Goal: Information Seeking & Learning: Learn about a topic

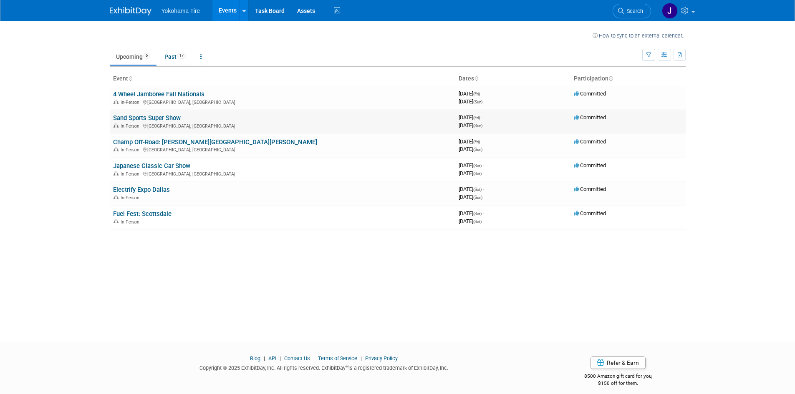
click at [134, 116] on link "Sand Sports Super Show" at bounding box center [147, 118] width 68 height 8
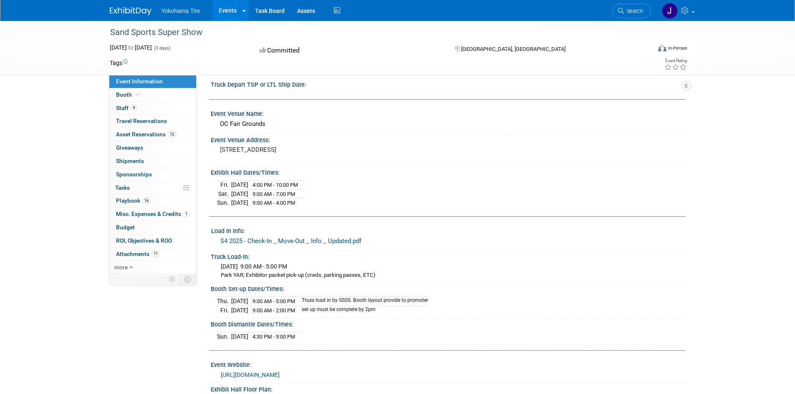
scroll to position [83, 0]
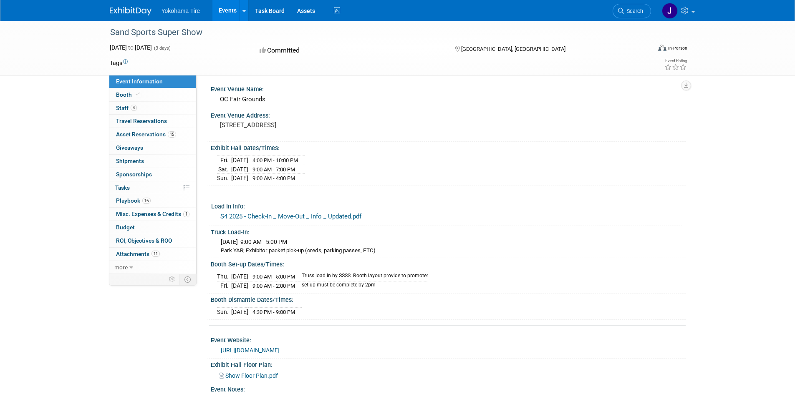
click at [308, 215] on link "S4 2025 - Check-In _ Move-Out _ Info _ Updated.pdf" at bounding box center [290, 217] width 141 height 8
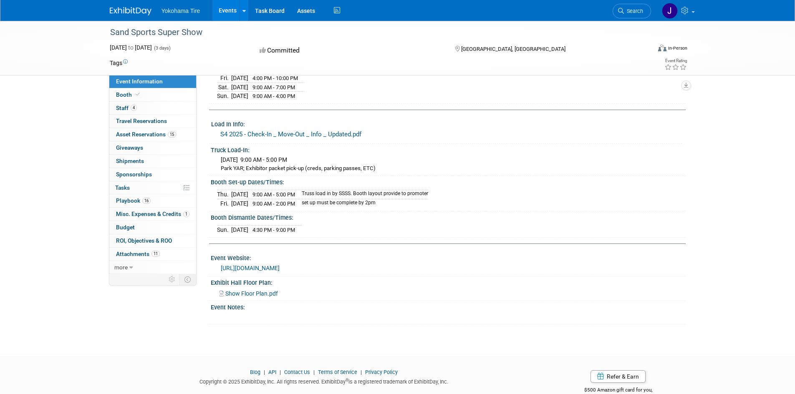
scroll to position [167, 0]
click at [249, 290] on span "Show Floor Plan.pdf" at bounding box center [251, 292] width 53 height 7
click at [128, 96] on span "Booth" at bounding box center [128, 94] width 25 height 7
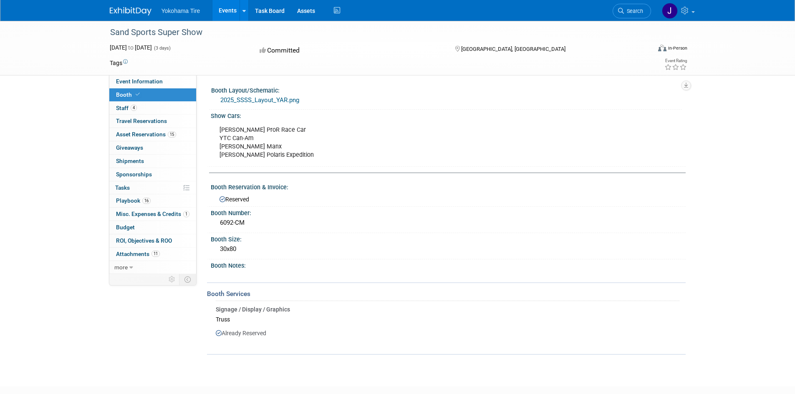
click at [277, 100] on link "2025_SSSS_Layout_YAR.png" at bounding box center [259, 100] width 79 height 8
click at [122, 110] on span "Staff 4" at bounding box center [126, 108] width 21 height 7
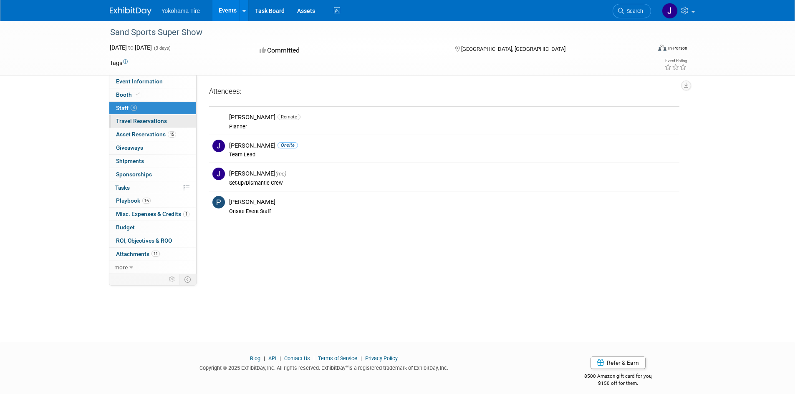
click at [120, 121] on span "Travel Reservations 0" at bounding box center [141, 121] width 51 height 7
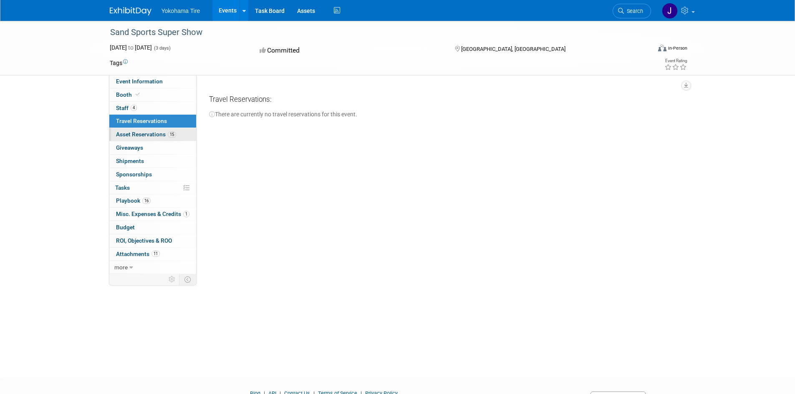
click at [122, 135] on span "Asset Reservations 15" at bounding box center [146, 134] width 60 height 7
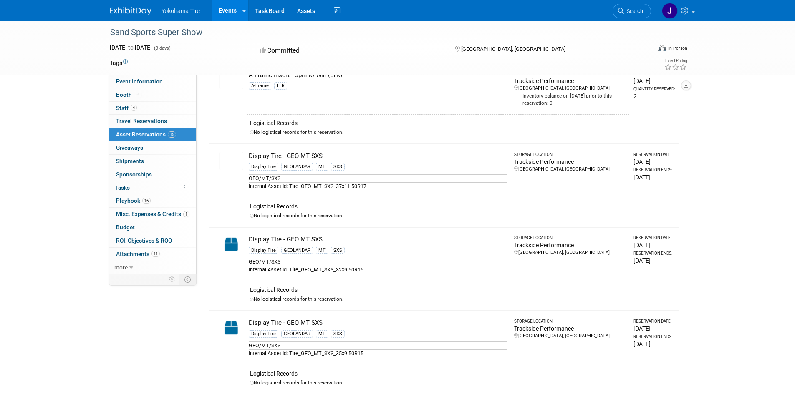
scroll to position [167, 0]
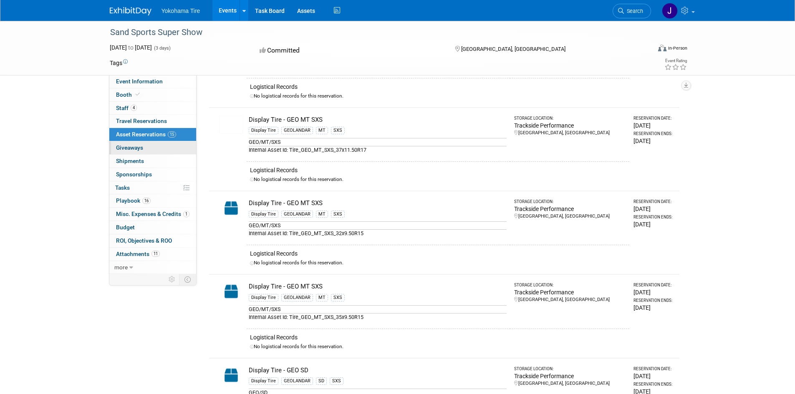
click at [149, 147] on link "0 Giveaways 0" at bounding box center [152, 147] width 87 height 13
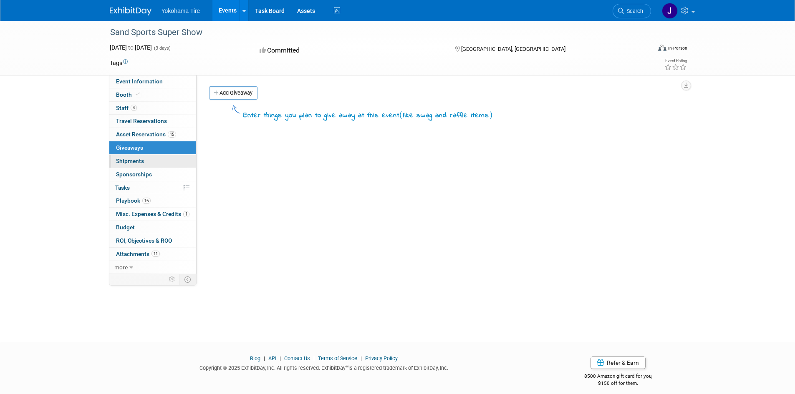
click at [144, 163] on link "0 Shipments 0" at bounding box center [152, 161] width 87 height 13
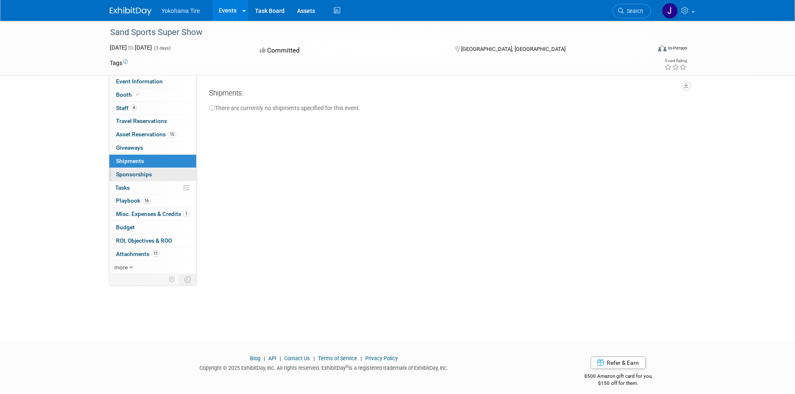
click at [141, 171] on span "Sponsorships 0" at bounding box center [134, 174] width 36 height 7
click at [137, 186] on link "0% Tasks 0%" at bounding box center [152, 187] width 87 height 13
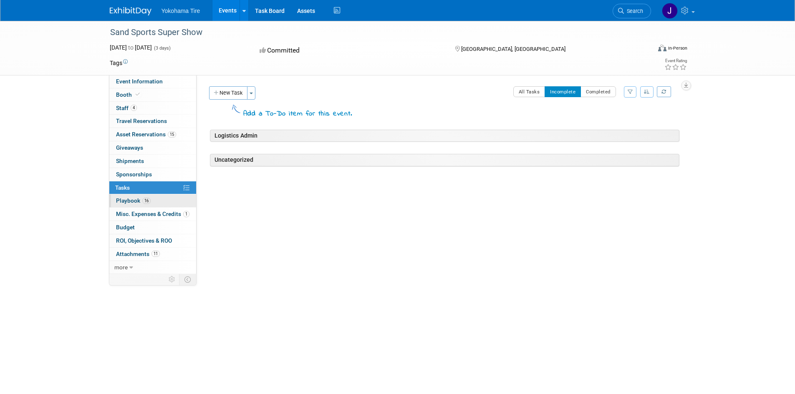
click at [136, 199] on span "Playbook 16" at bounding box center [133, 200] width 35 height 7
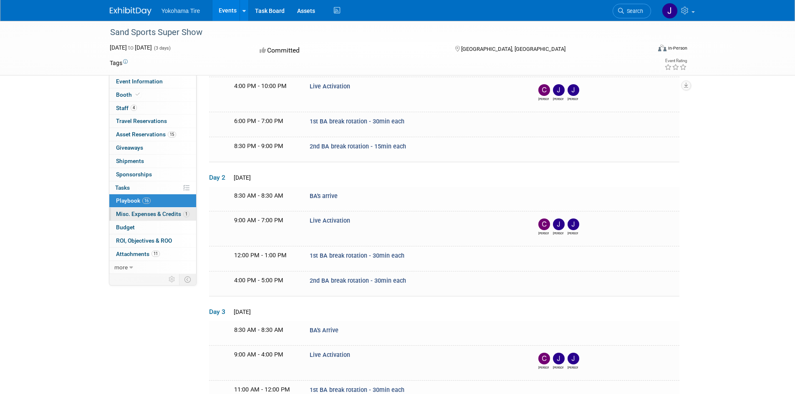
scroll to position [167, 0]
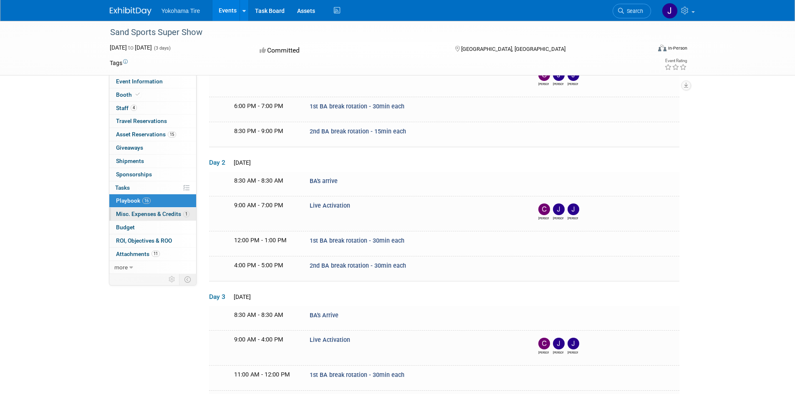
click at [152, 212] on span "Misc. Expenses & Credits 1" at bounding box center [152, 214] width 73 height 7
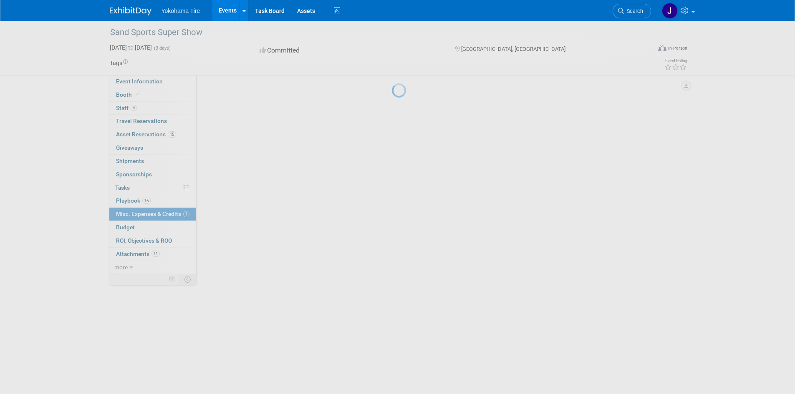
scroll to position [0, 0]
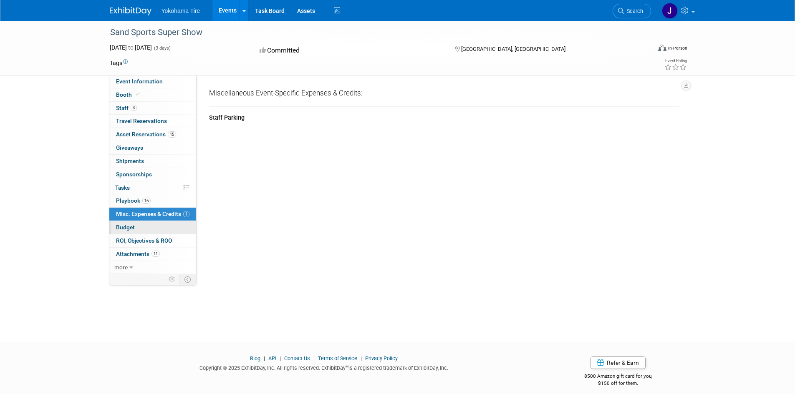
click at [140, 229] on link "Budget" at bounding box center [152, 227] width 87 height 13
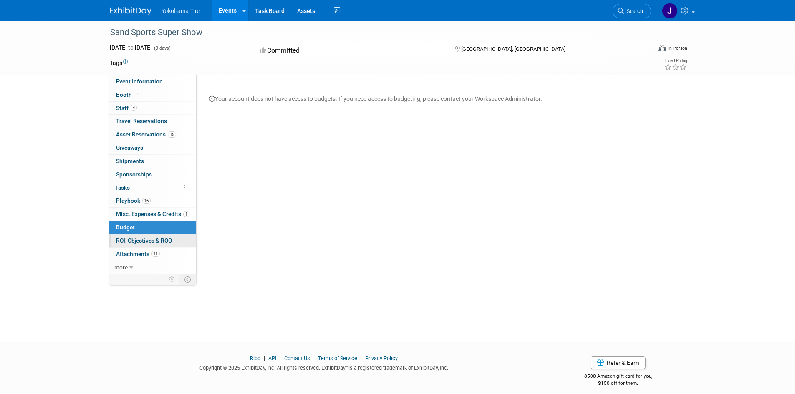
click at [137, 240] on span "ROI, Objectives & ROO 0" at bounding box center [144, 240] width 56 height 7
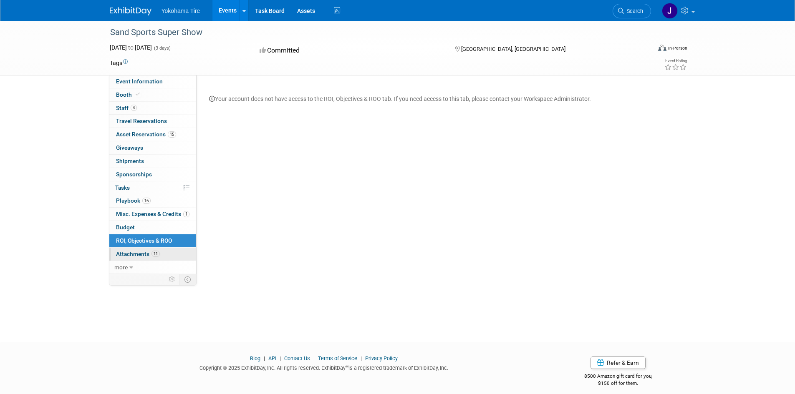
click at [149, 252] on span "Attachments 11" at bounding box center [138, 254] width 44 height 7
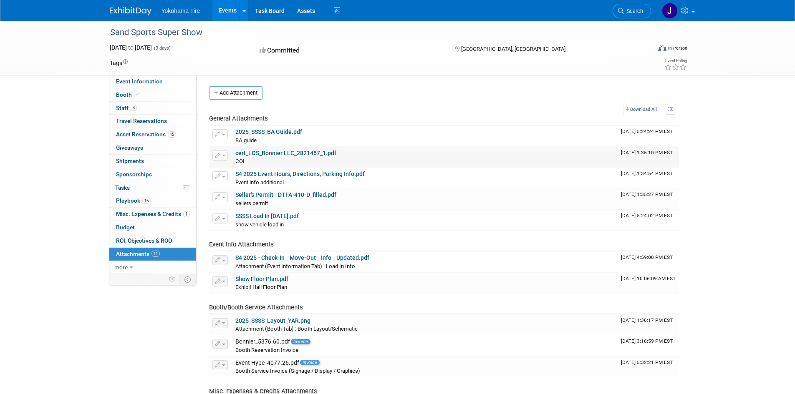
click at [280, 153] on link "cert_LOS_Bonnier LLC_2821457_1.pdf" at bounding box center [285, 153] width 101 height 7
click at [277, 174] on link "S4 2025 Event Hours, Directions, Parking Info.pdf" at bounding box center [299, 174] width 129 height 7
click at [313, 196] on link "Seller's Permit - DTFA-410-D_filled.pdf" at bounding box center [285, 195] width 101 height 7
click at [274, 214] on link "SSSS Load In 2025.pdf" at bounding box center [266, 216] width 63 height 7
click at [305, 257] on link "S4 2025 - Check-In _ Move-Out _ Info _ Updated.pdf" at bounding box center [302, 258] width 134 height 7
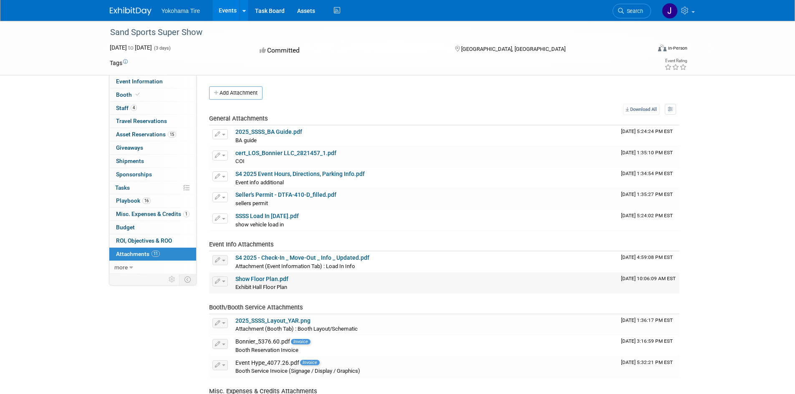
click at [248, 278] on link "Show Floor Plan.pdf" at bounding box center [261, 279] width 53 height 7
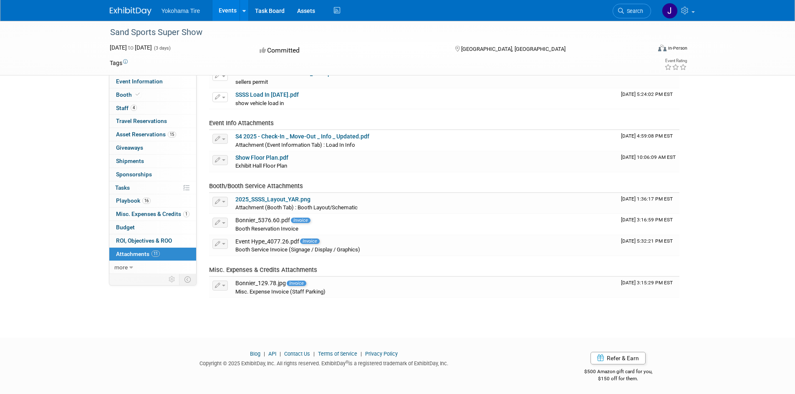
scroll to position [123, 0]
click at [263, 242] on div "Event Hype_4077.26.pdf Invoice" at bounding box center [424, 240] width 379 height 8
click at [124, 265] on span "more" at bounding box center [120, 267] width 13 height 7
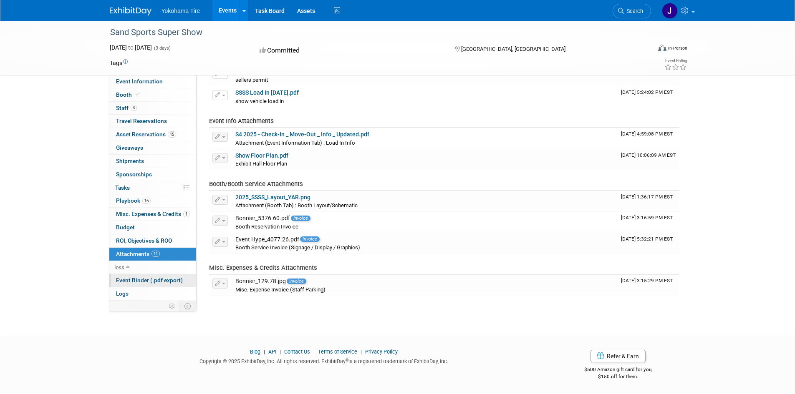
click at [133, 280] on span "Event Binder (.pdf export)" at bounding box center [149, 280] width 67 height 7
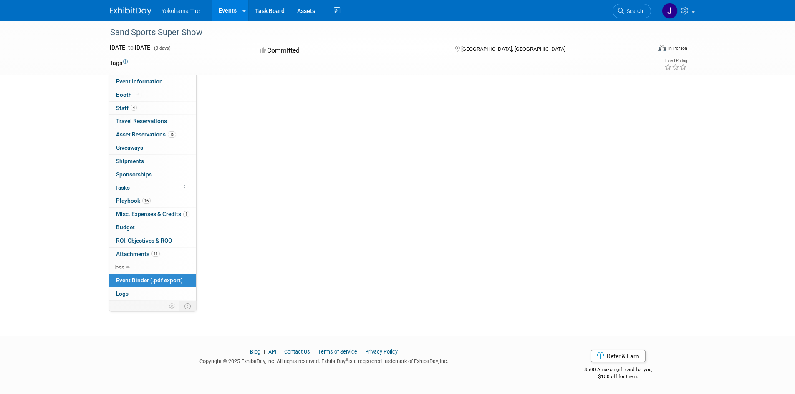
scroll to position [0, 0]
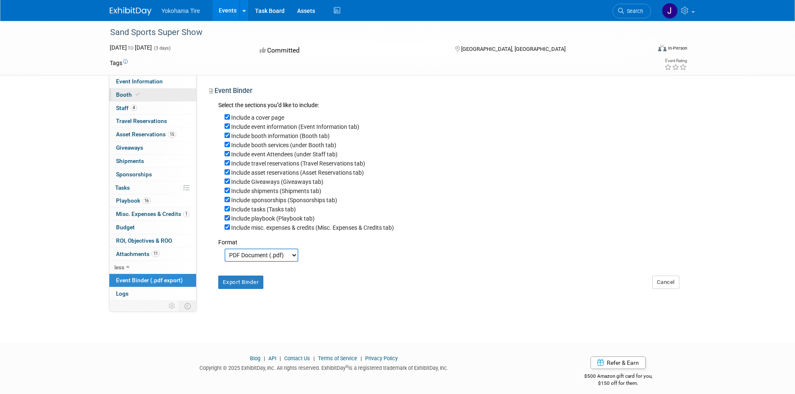
click at [136, 98] on span "Booth" at bounding box center [128, 94] width 25 height 7
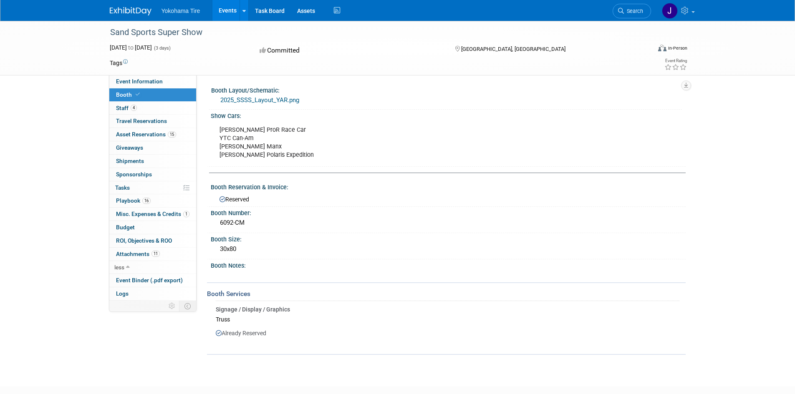
click at [191, 13] on span "Yokohama Tire" at bounding box center [180, 11] width 39 height 7
click at [243, 11] on icon at bounding box center [243, 10] width 3 height 5
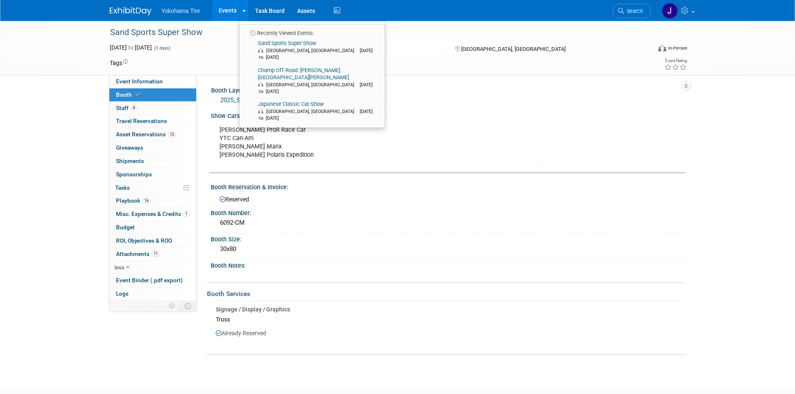
click at [231, 10] on link "Events" at bounding box center [227, 10] width 30 height 21
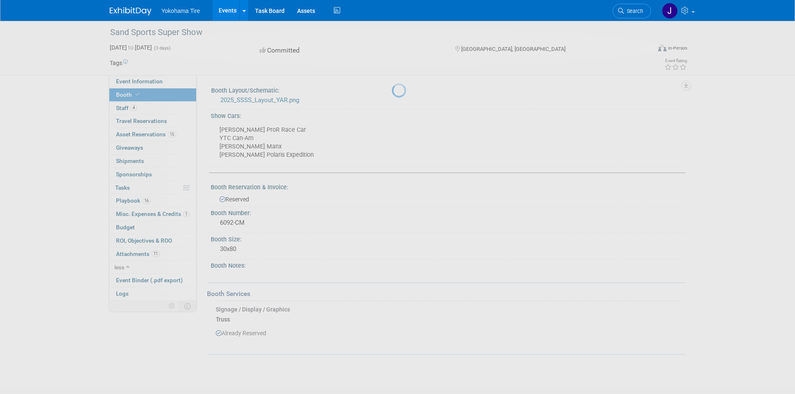
click at [231, 10] on link "Events" at bounding box center [227, 10] width 30 height 21
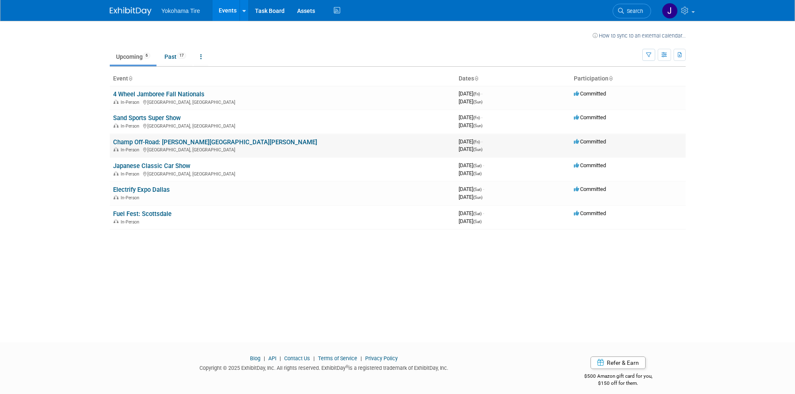
click at [189, 143] on link "Champ Off-Road: [PERSON_NAME][GEOGRAPHIC_DATA][PERSON_NAME]" at bounding box center [215, 143] width 204 height 8
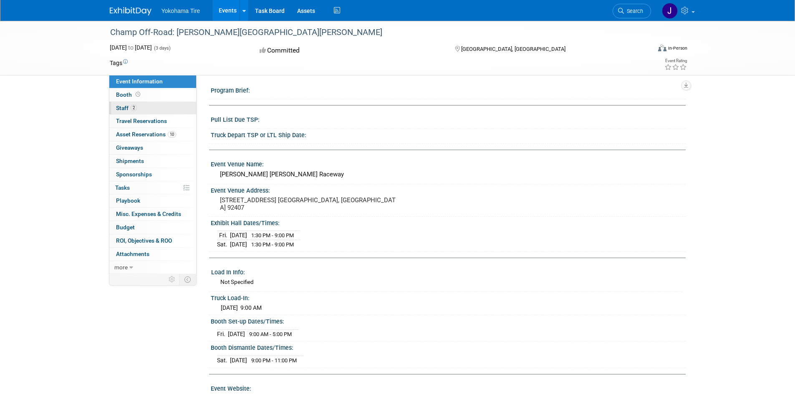
click at [140, 108] on link "2 Staff 2" at bounding box center [152, 108] width 87 height 13
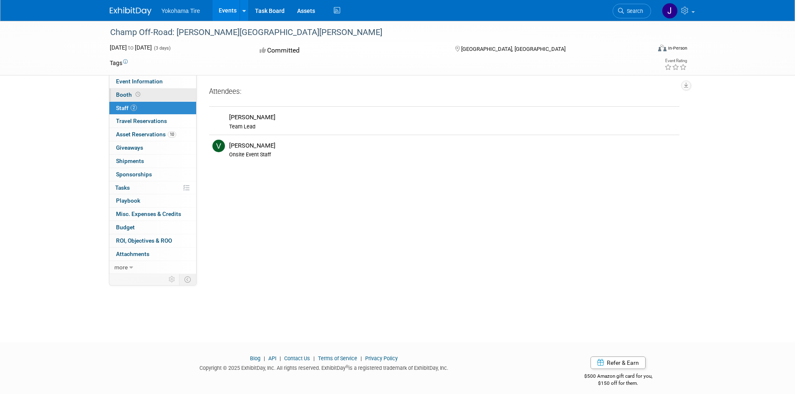
click at [141, 93] on span at bounding box center [138, 94] width 8 height 6
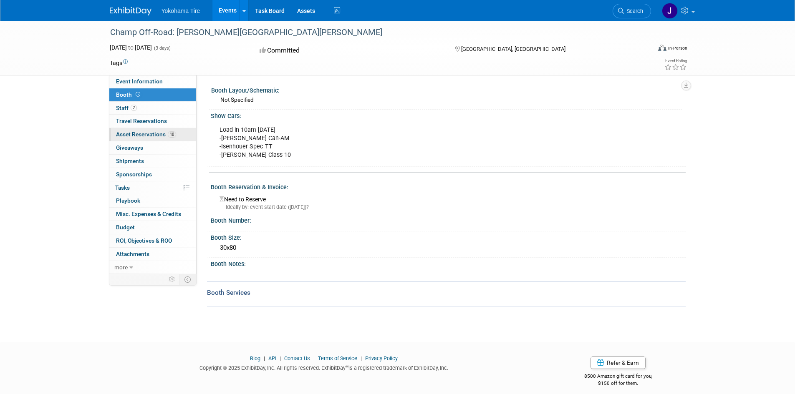
click at [135, 134] on span "Asset Reservations 10" at bounding box center [146, 134] width 60 height 7
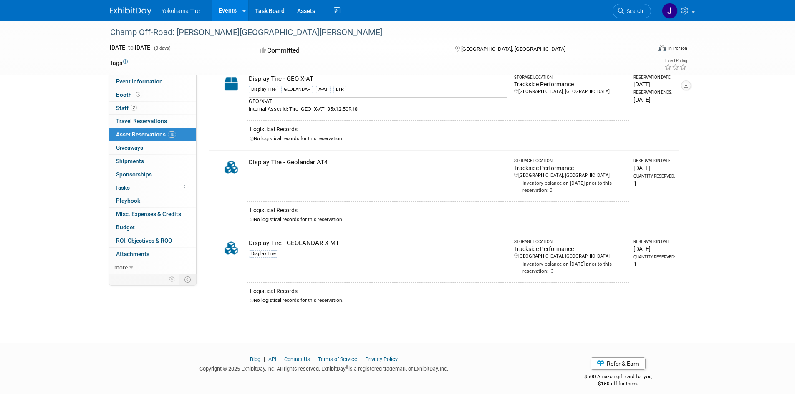
scroll to position [628, 0]
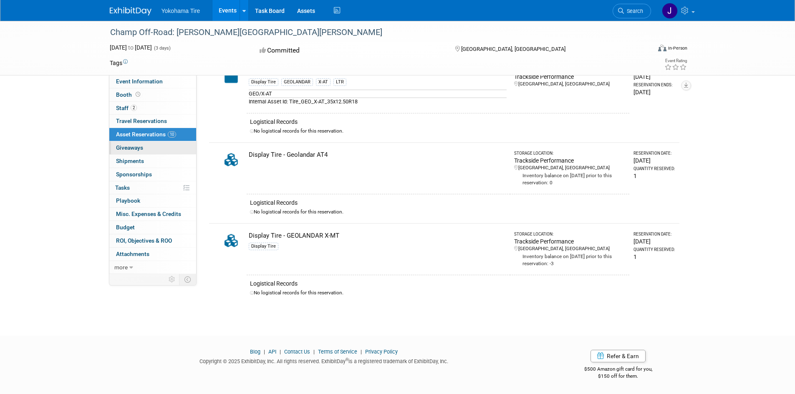
click at [141, 146] on span "Giveaways 0" at bounding box center [129, 147] width 27 height 7
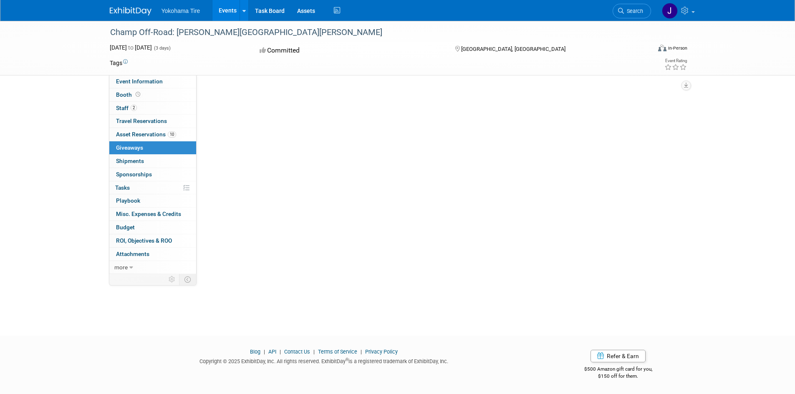
scroll to position [0, 0]
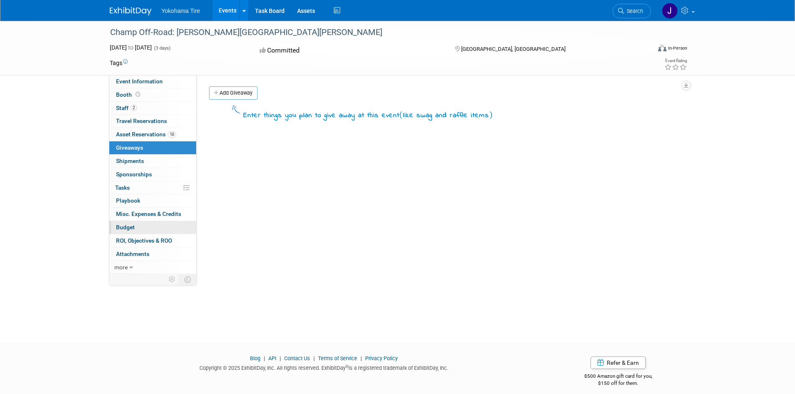
click at [142, 228] on link "Budget" at bounding box center [152, 227] width 87 height 13
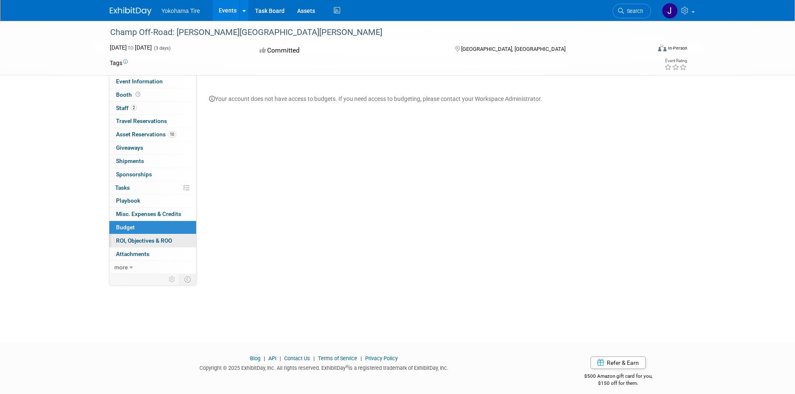
click at [145, 240] on span "ROI, Objectives & ROO 0" at bounding box center [144, 240] width 56 height 7
click at [225, 9] on link "Events" at bounding box center [227, 10] width 30 height 21
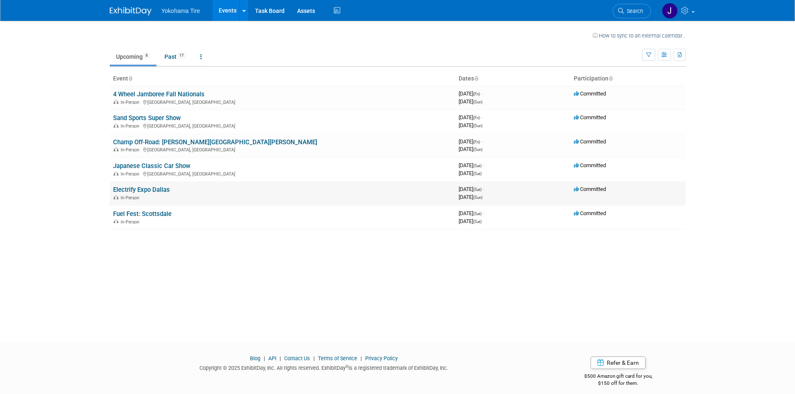
click at [143, 190] on link "Electrify Expo Dallas" at bounding box center [141, 190] width 57 height 8
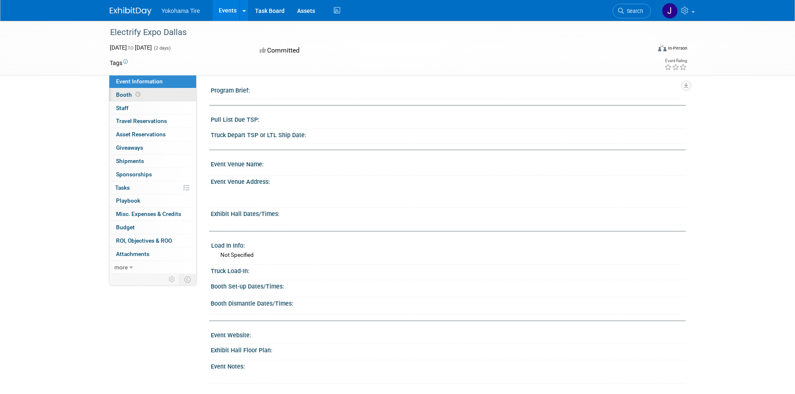
click at [134, 94] on span at bounding box center [138, 94] width 8 height 6
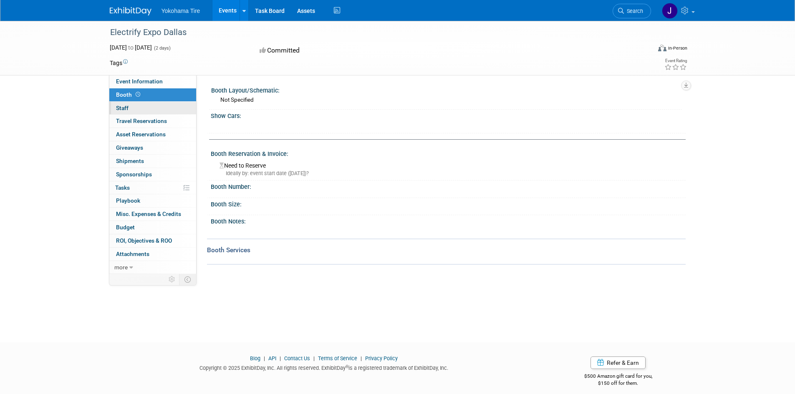
click at [129, 106] on link "0 Staff 0" at bounding box center [152, 108] width 87 height 13
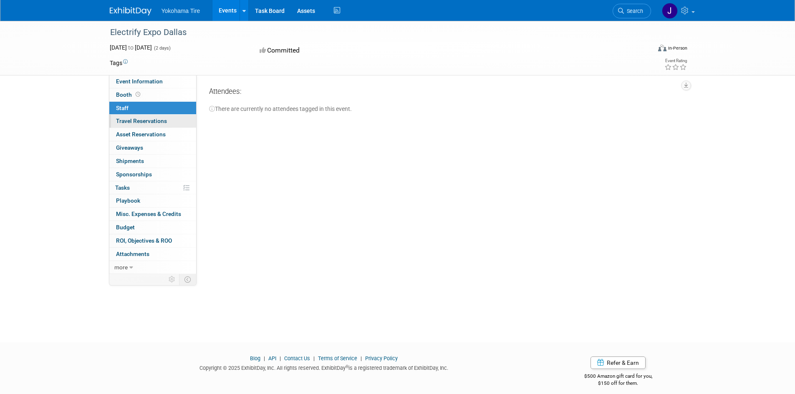
click at [130, 117] on link "0 Travel Reservations 0" at bounding box center [152, 121] width 87 height 13
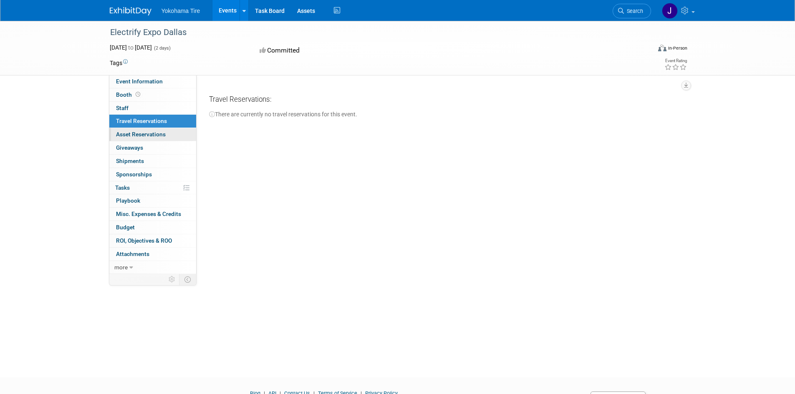
click at [130, 133] on span "Asset Reservations 0" at bounding box center [141, 134] width 50 height 7
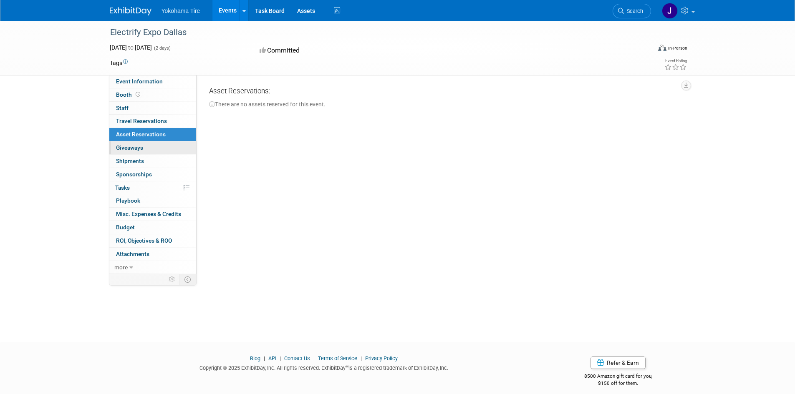
click at [127, 154] on link "0 Giveaways 0" at bounding box center [152, 147] width 87 height 13
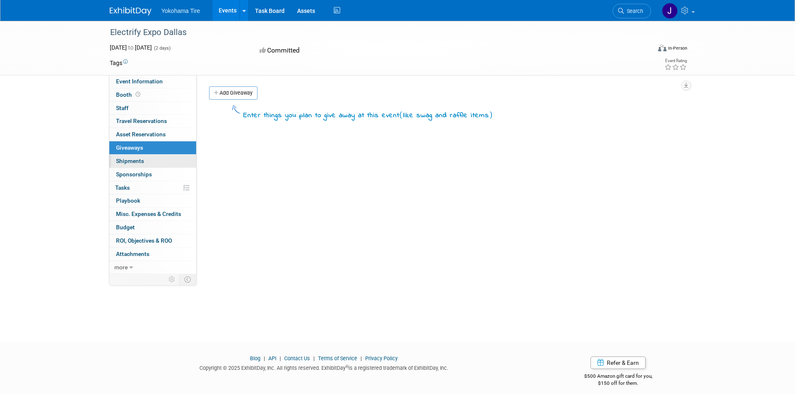
click at [126, 161] on span "Shipments 0" at bounding box center [130, 161] width 28 height 7
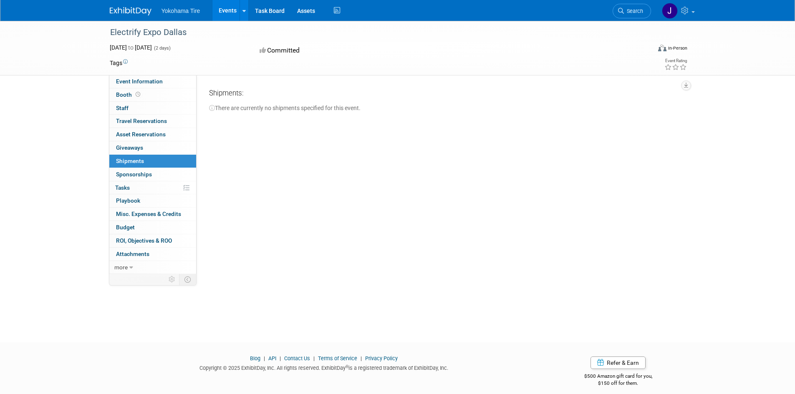
click at [223, 7] on link "Events" at bounding box center [227, 10] width 30 height 21
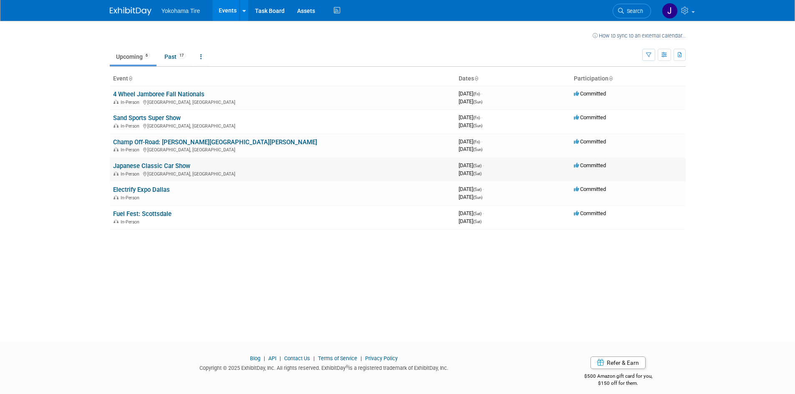
click at [140, 166] on link "Japanese Classic Car Show" at bounding box center [151, 166] width 77 height 8
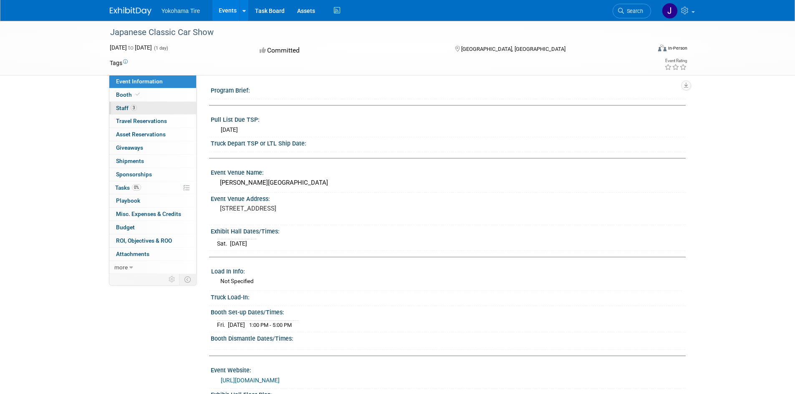
click at [124, 108] on span "Staff 3" at bounding box center [126, 108] width 21 height 7
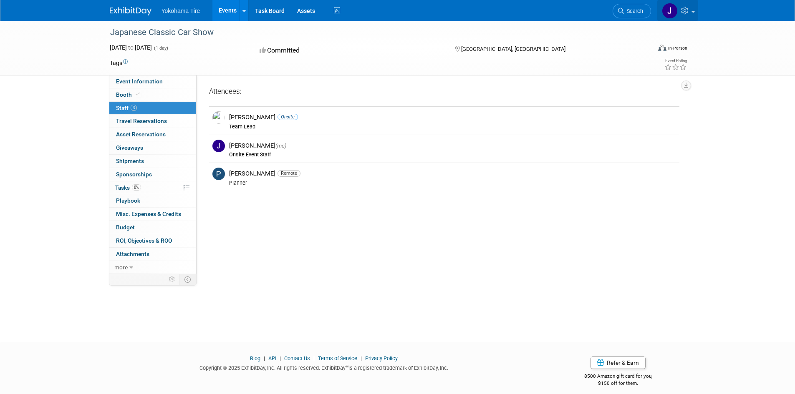
click at [696, 10] on link at bounding box center [677, 10] width 41 height 21
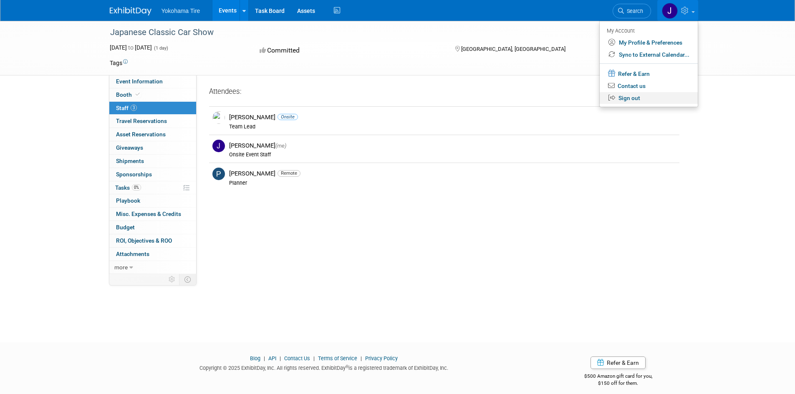
click at [642, 99] on link "Sign out" at bounding box center [649, 98] width 98 height 12
